Goal: Task Accomplishment & Management: Manage account settings

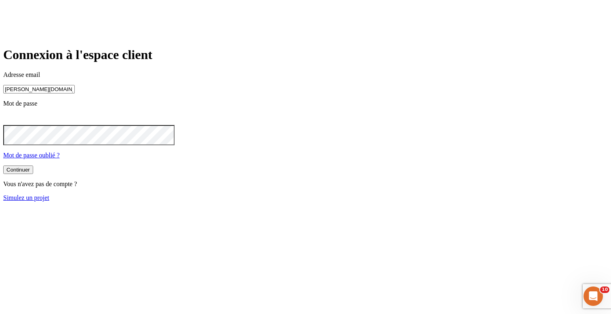
click at [75, 93] on input "[PERSON_NAME][DOMAIN_NAME][EMAIL_ADDRESS][DOMAIN_NAME]" at bounding box center [39, 89] width 72 height 8
type input "[PERSON_NAME][DOMAIN_NAME][EMAIL_ADDRESS][DOMAIN_NAME]"
click at [33, 175] on button "Continuer" at bounding box center [18, 170] width 30 height 8
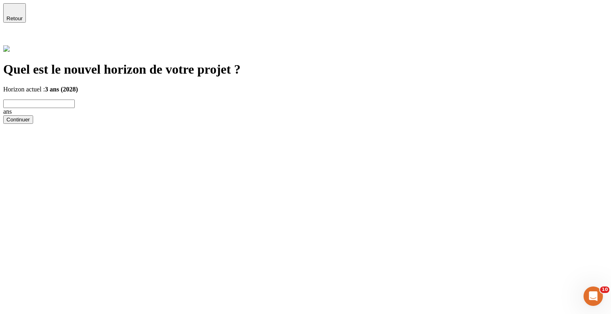
click at [75, 99] on input "text" at bounding box center [39, 103] width 72 height 8
type input "5"
click at [30, 123] on div "Continuer" at bounding box center [17, 119] width 23 height 6
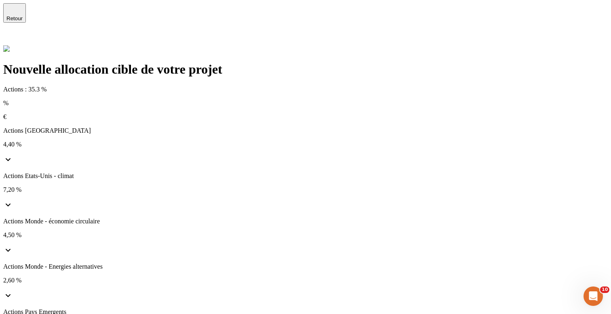
scroll to position [62, 0]
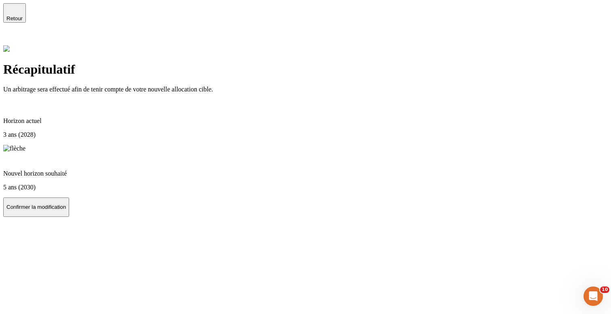
click at [69, 217] on button "Confirmer la modification" at bounding box center [36, 206] width 66 height 19
